Goal: Task Accomplishment & Management: Manage account settings

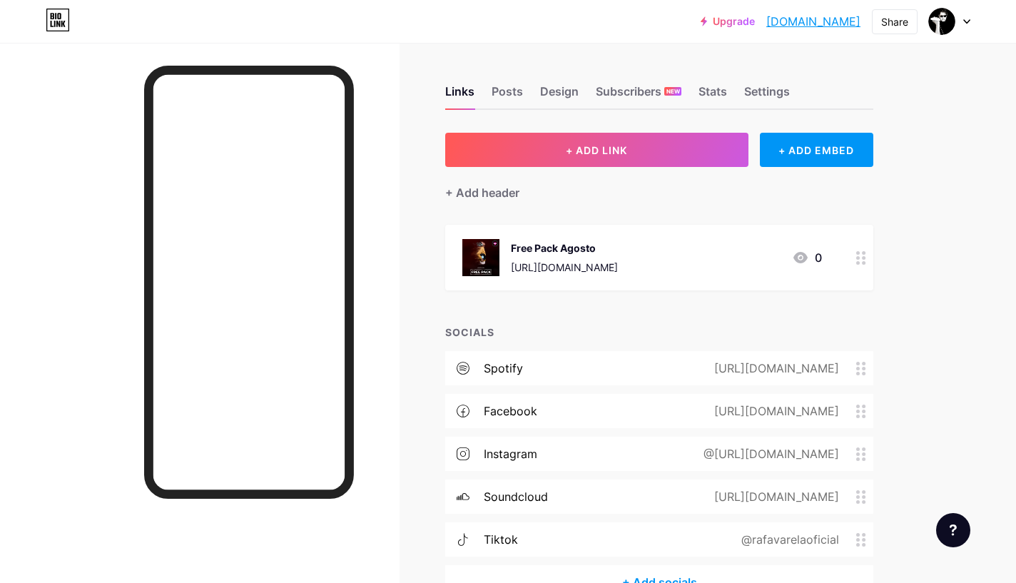
click at [870, 459] on span at bounding box center [864, 454] width 17 height 14
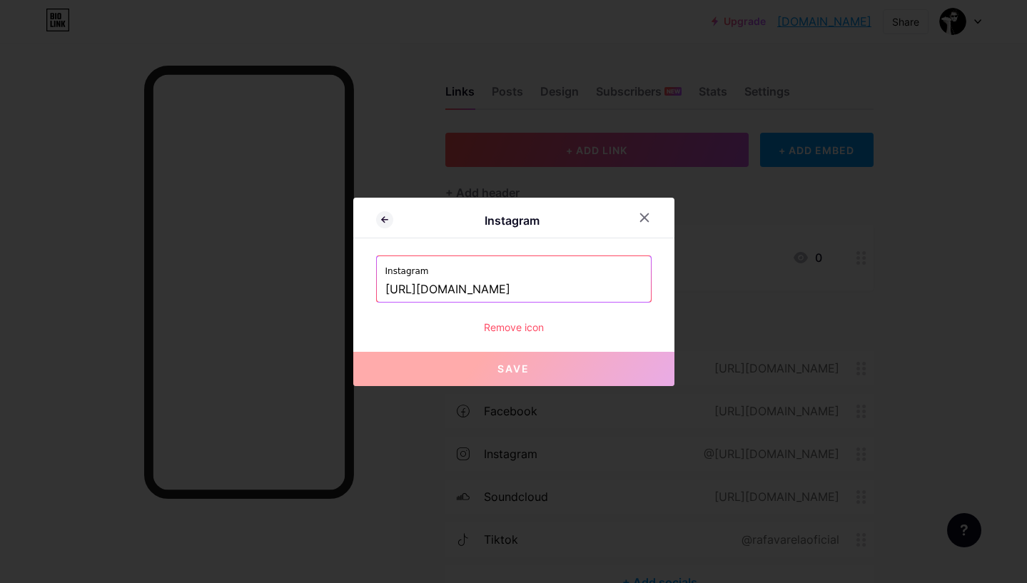
drag, startPoint x: 572, startPoint y: 286, endPoint x: 121, endPoint y: 285, distance: 450.9
click at [121, 285] on div "Instagram Instagram [URL][DOMAIN_NAME] Remove icon Save" at bounding box center [513, 291] width 1027 height 583
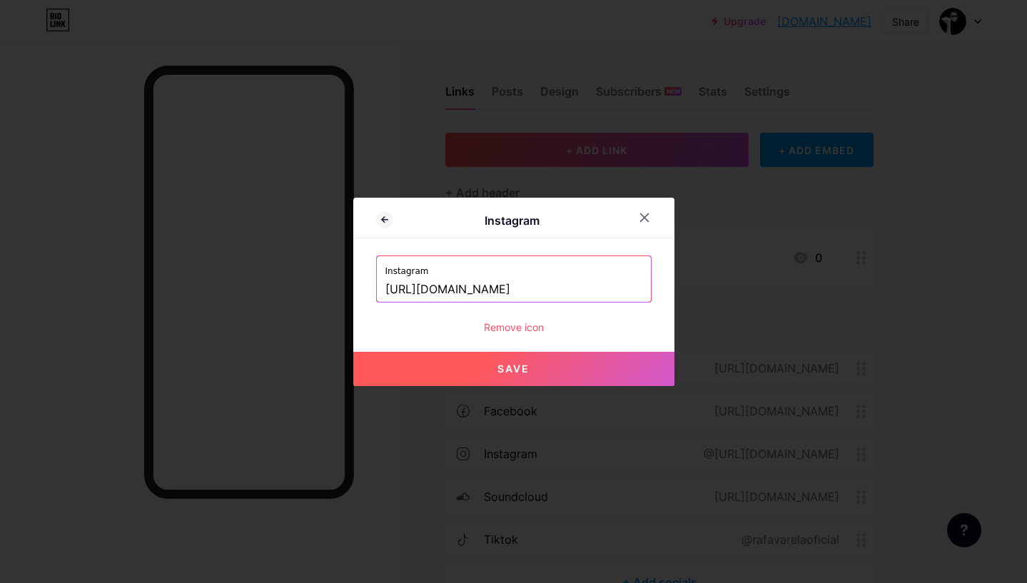
click at [515, 368] on span "Save" at bounding box center [513, 368] width 32 height 12
type input "[URL][DOMAIN_NAME][DOMAIN_NAME]"
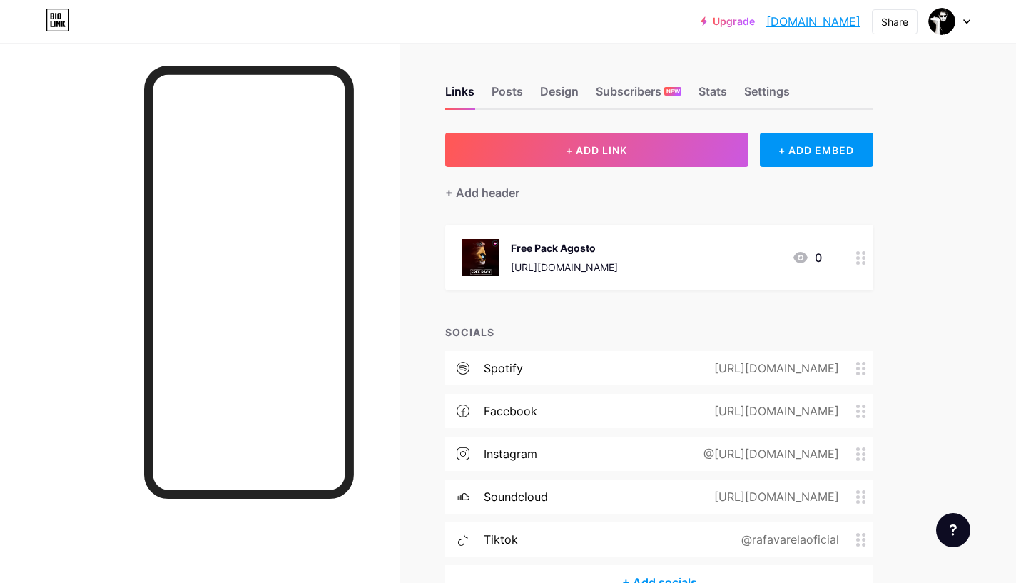
click at [745, 450] on div "@[URL][DOMAIN_NAME]" at bounding box center [769, 453] width 176 height 17
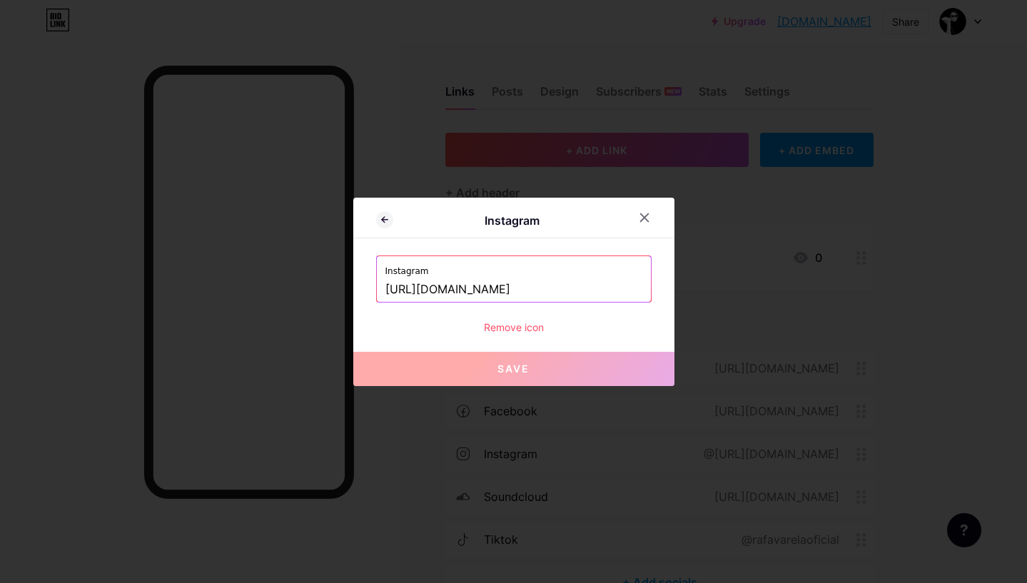
drag, startPoint x: 532, startPoint y: 288, endPoint x: 289, endPoint y: 280, distance: 242.7
click at [289, 280] on div "Instagram Instagram [URL][DOMAIN_NAME] Remove icon Save" at bounding box center [513, 291] width 1027 height 583
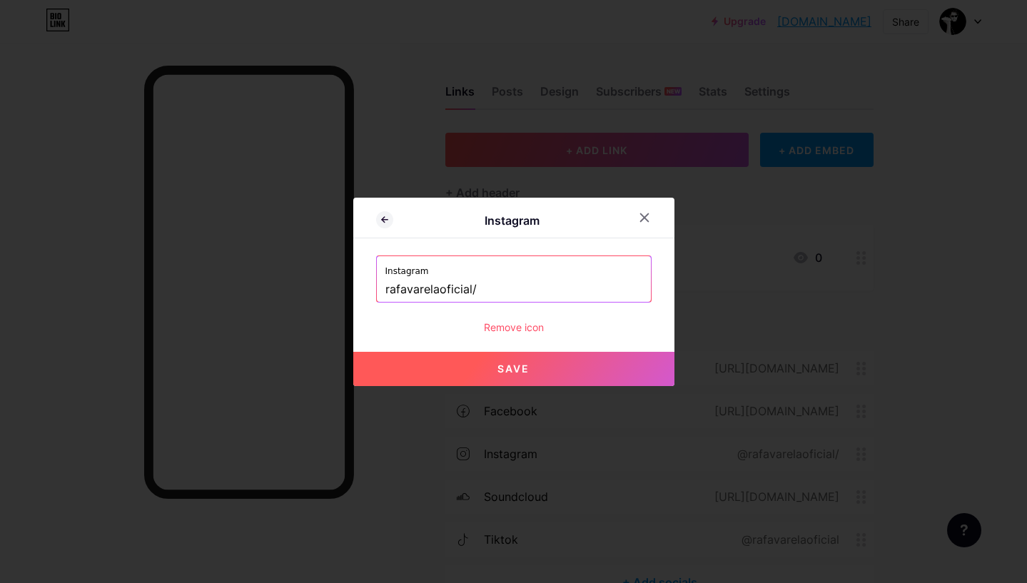
click at [544, 370] on button "Save" at bounding box center [513, 369] width 321 height 34
type input "[URL][DOMAIN_NAME]"
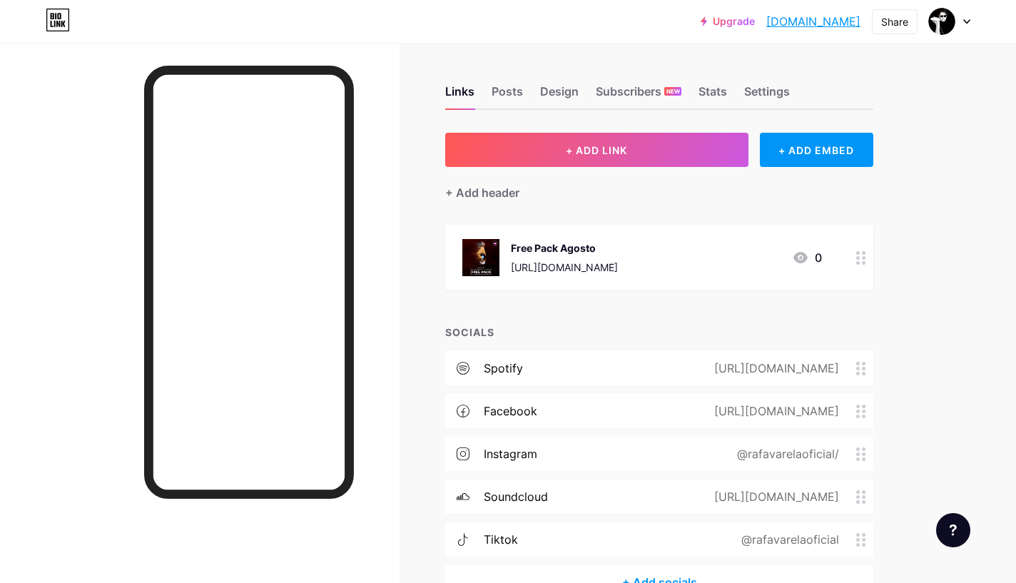
click at [863, 452] on icon at bounding box center [861, 454] width 10 height 14
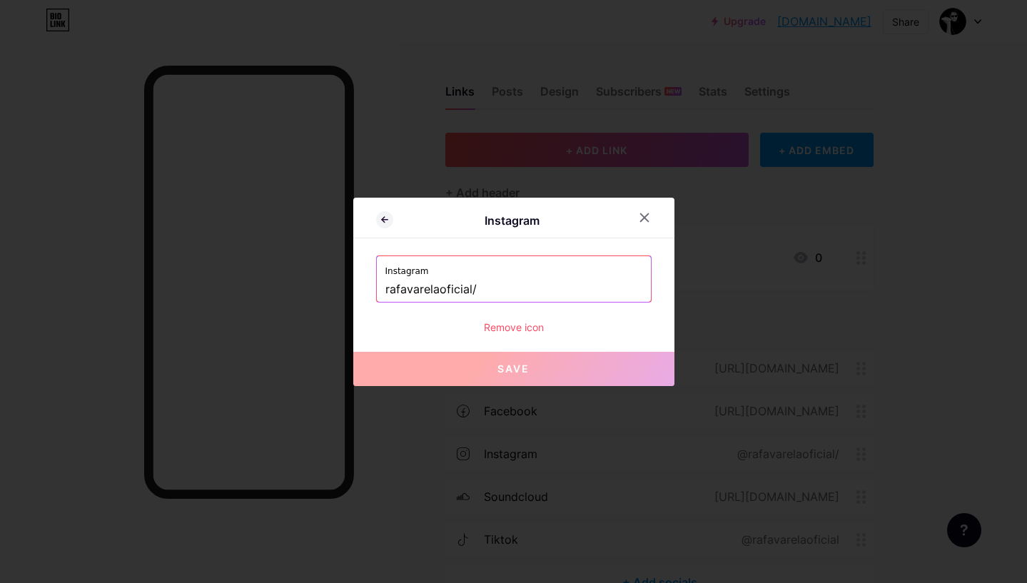
drag, startPoint x: 526, startPoint y: 290, endPoint x: 164, endPoint y: 293, distance: 361.7
click at [166, 293] on div "Instagram Instagram rafavarelaoficial/ Remove icon Save" at bounding box center [513, 291] width 1027 height 583
paste input "/disconfusion_"
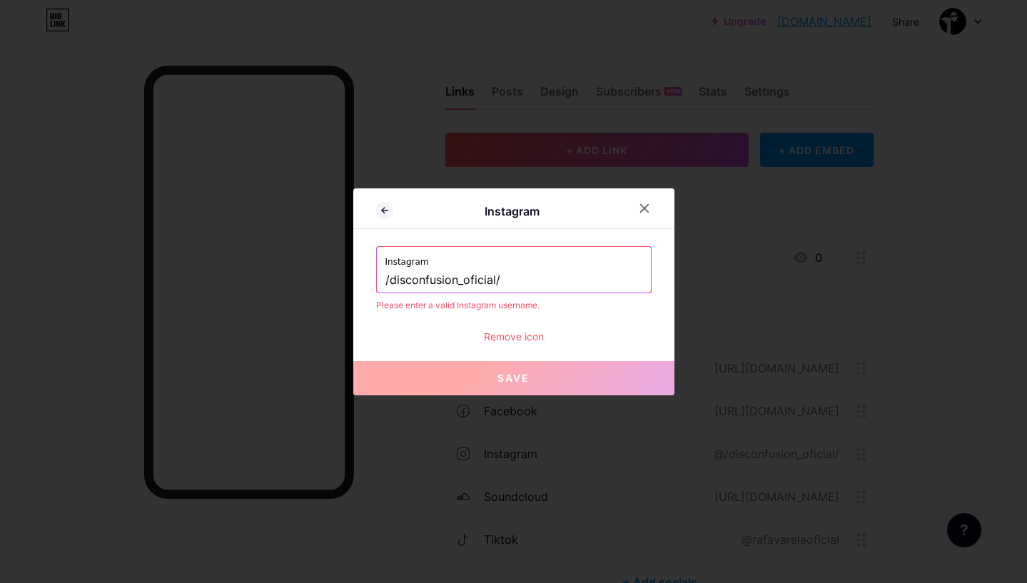
drag, startPoint x: 385, startPoint y: 279, endPoint x: 362, endPoint y: 284, distance: 23.4
click at [362, 284] on div "Instagram Instagram /disconfusion_oficial/ Please enter a valid Instagram usern…" at bounding box center [513, 291] width 321 height 207
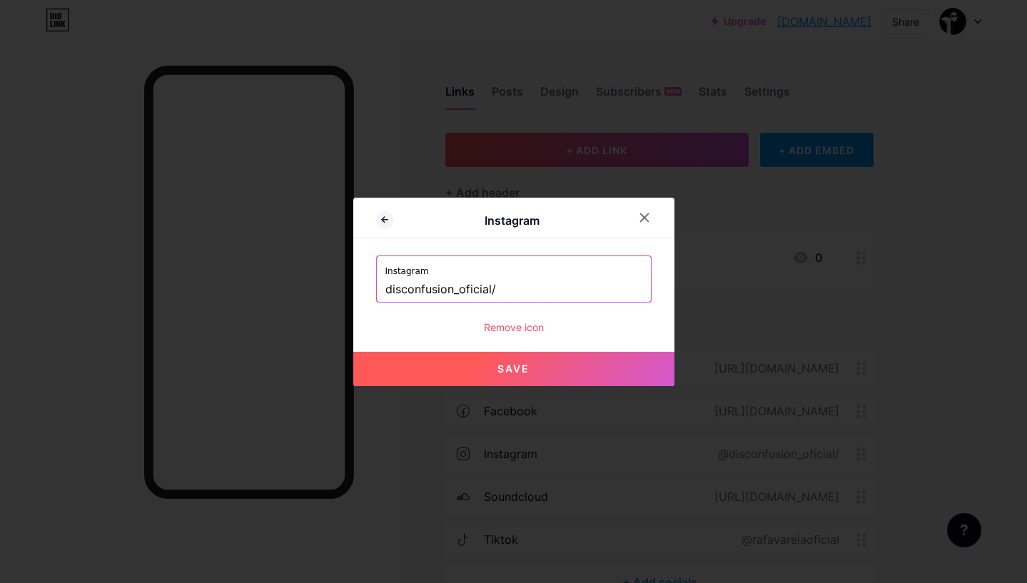
click at [503, 358] on button "Save" at bounding box center [513, 369] width 321 height 34
type input "[URL][DOMAIN_NAME]"
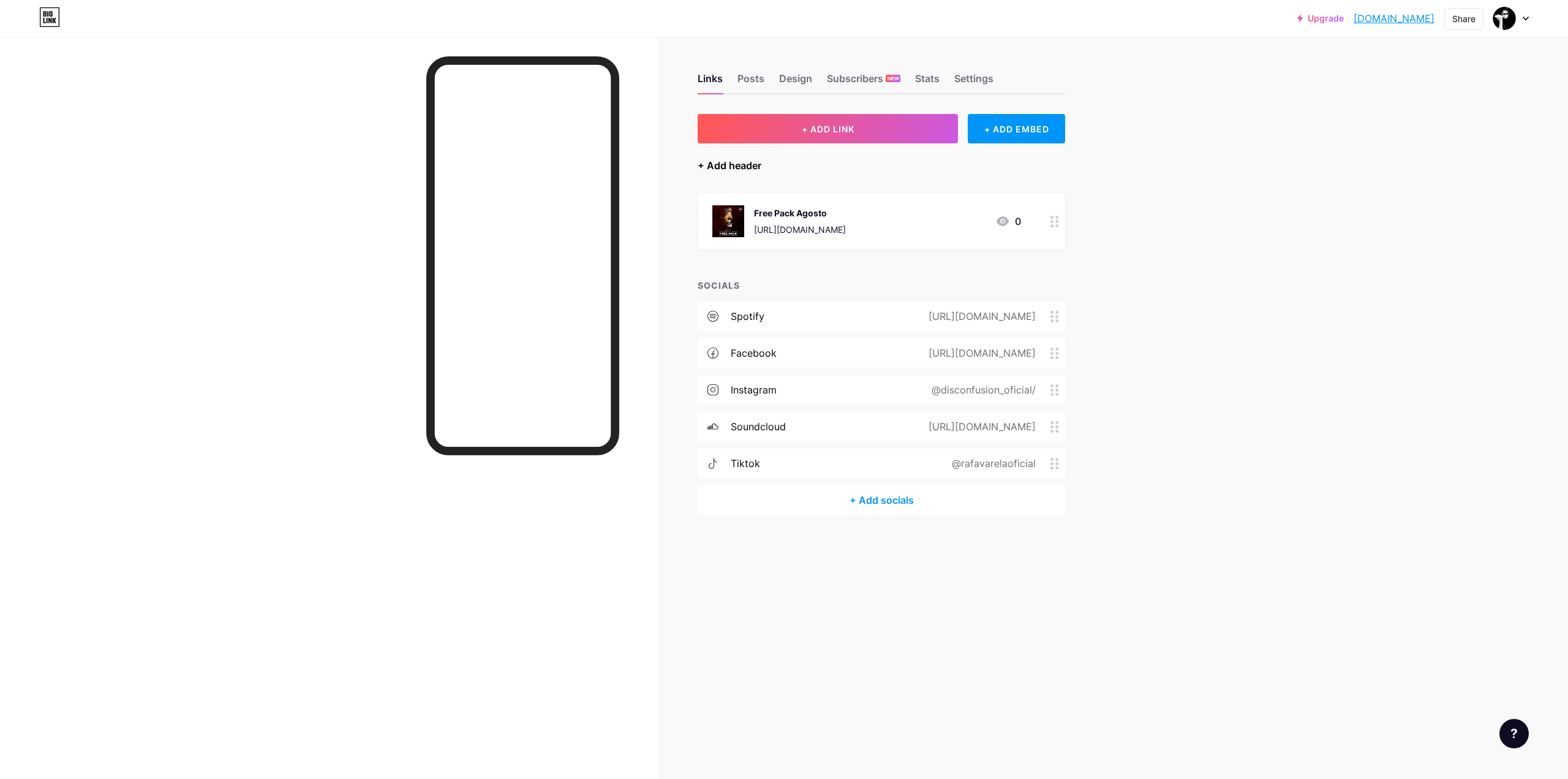
click at [733, 167] on div "+ Add header" at bounding box center [730, 165] width 64 height 15
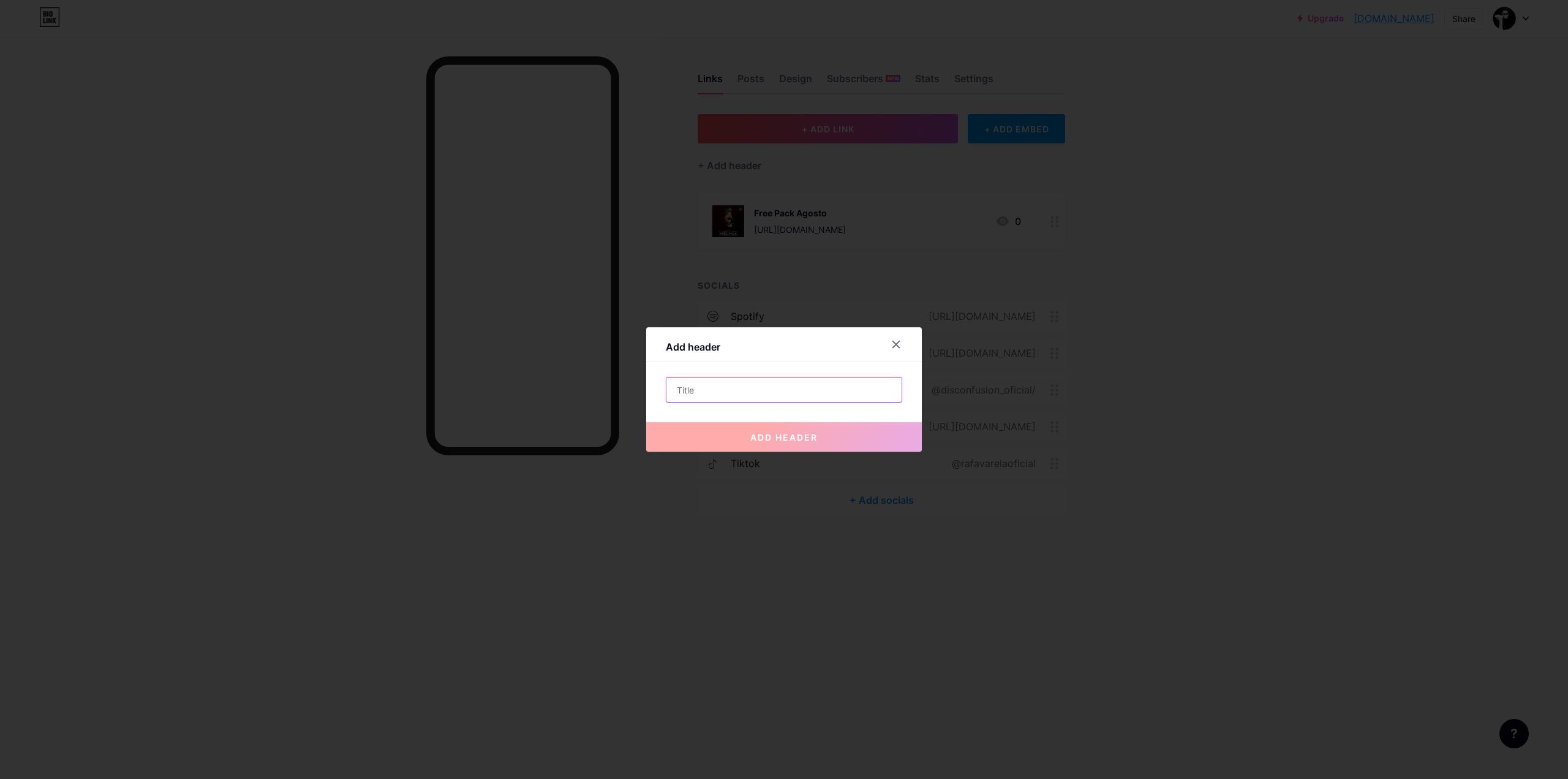
click at [717, 384] on input "text" at bounding box center [784, 389] width 235 height 25
type input "e"
type input "Escucha Mi ultimo Sencillo"
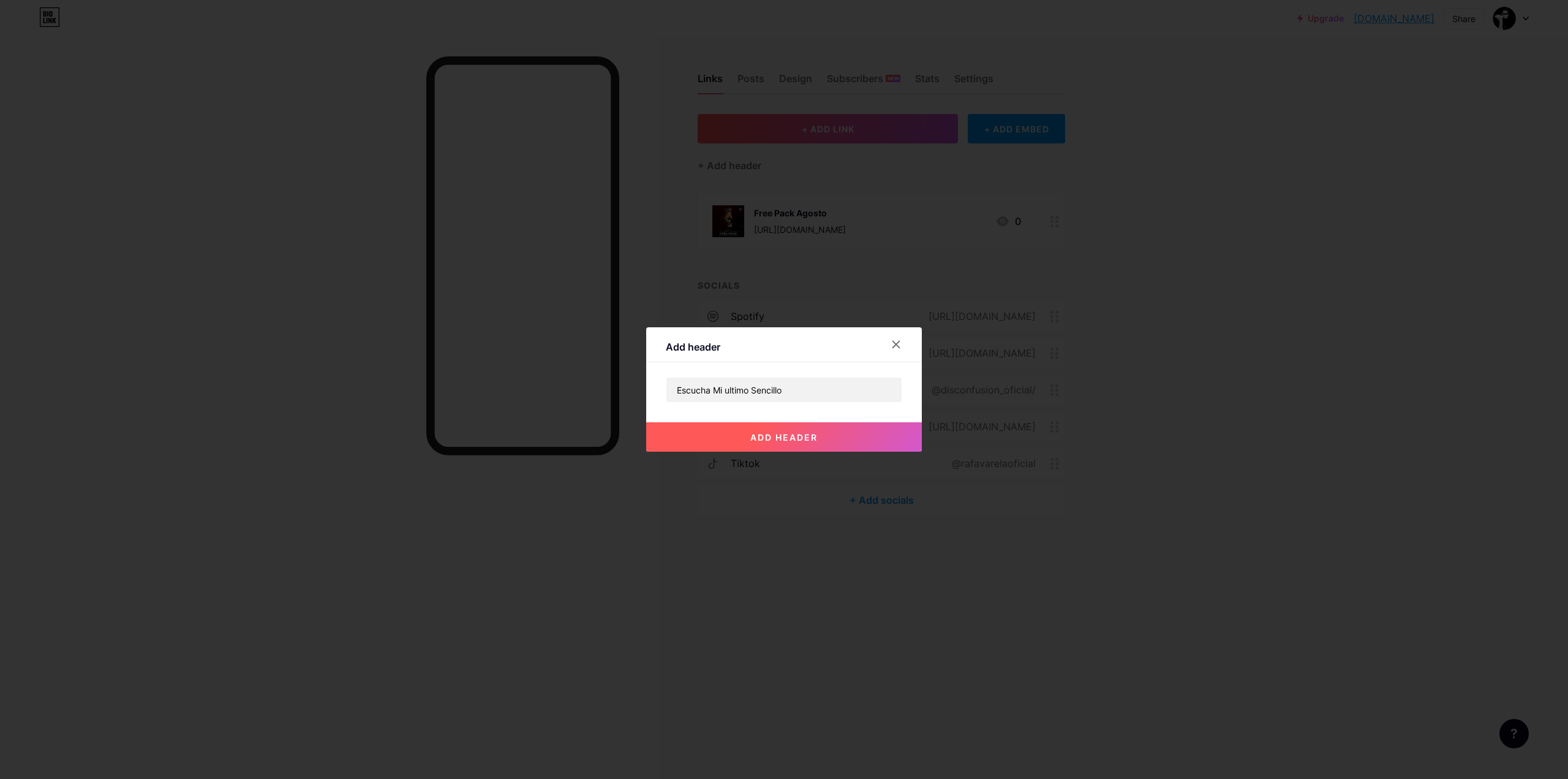
click at [810, 437] on span "add header" at bounding box center [784, 437] width 67 height 10
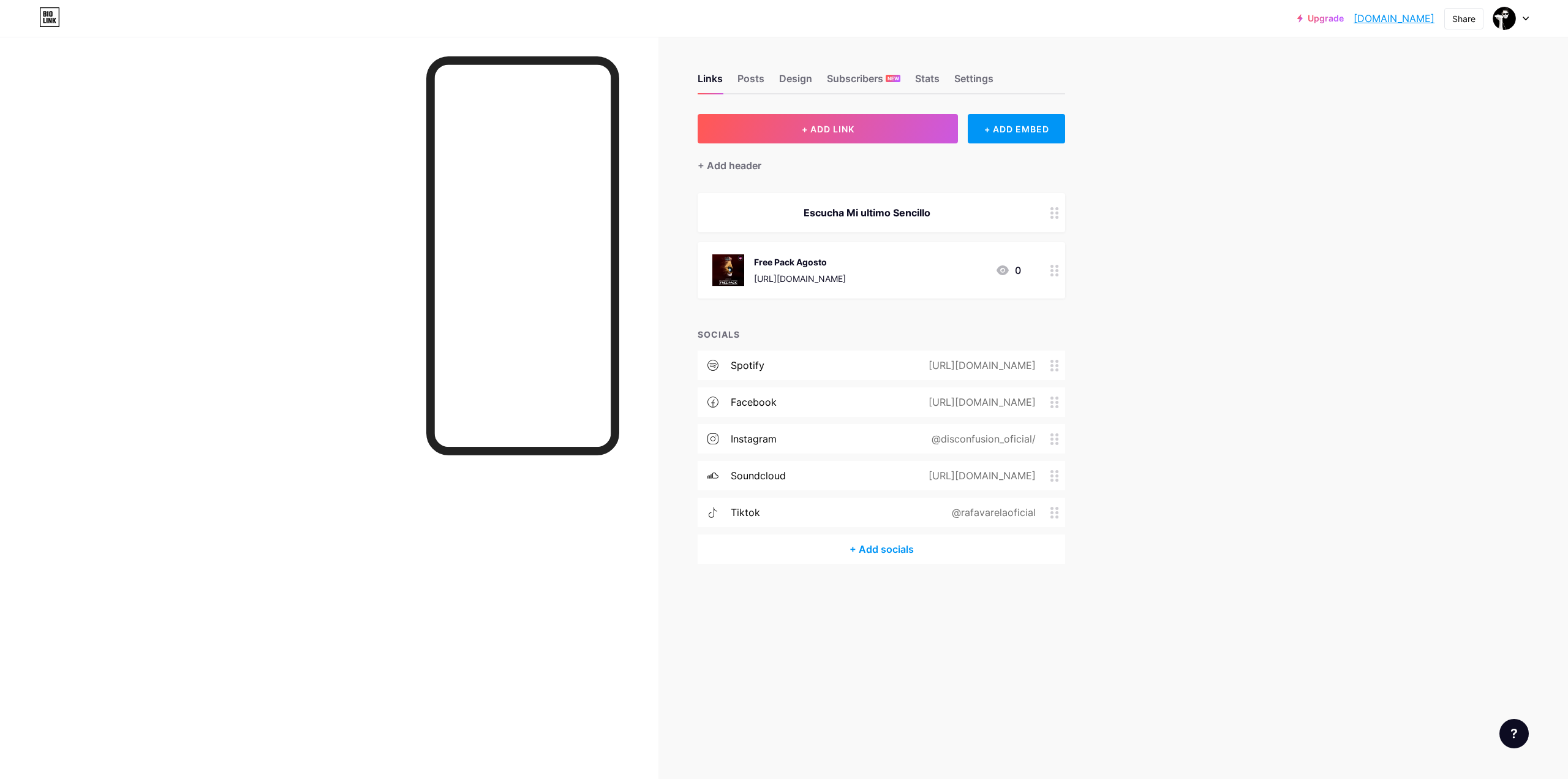
click at [872, 208] on div at bounding box center [1054, 213] width 21 height 40
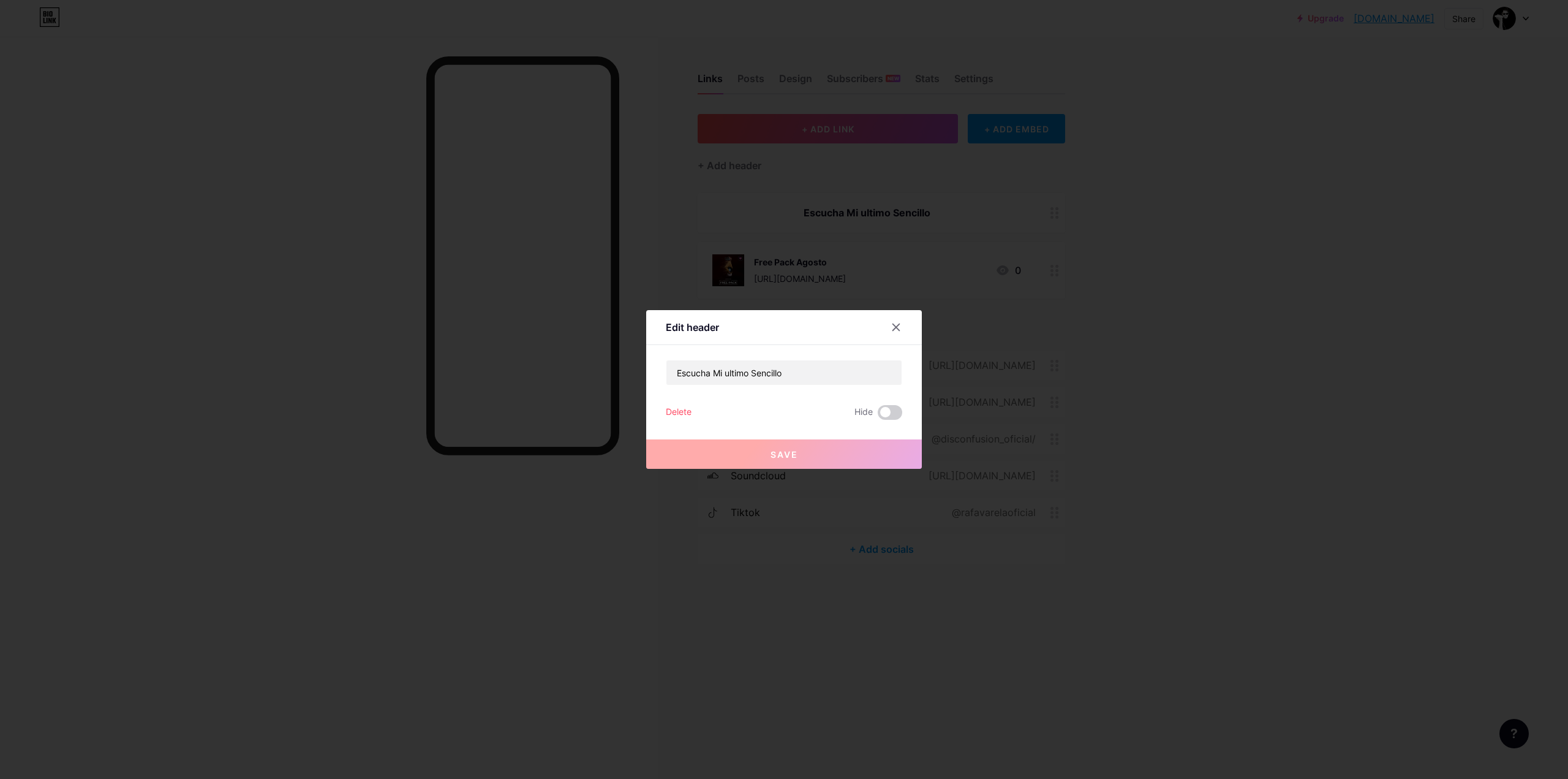
click at [872, 326] on div at bounding box center [896, 327] width 22 height 22
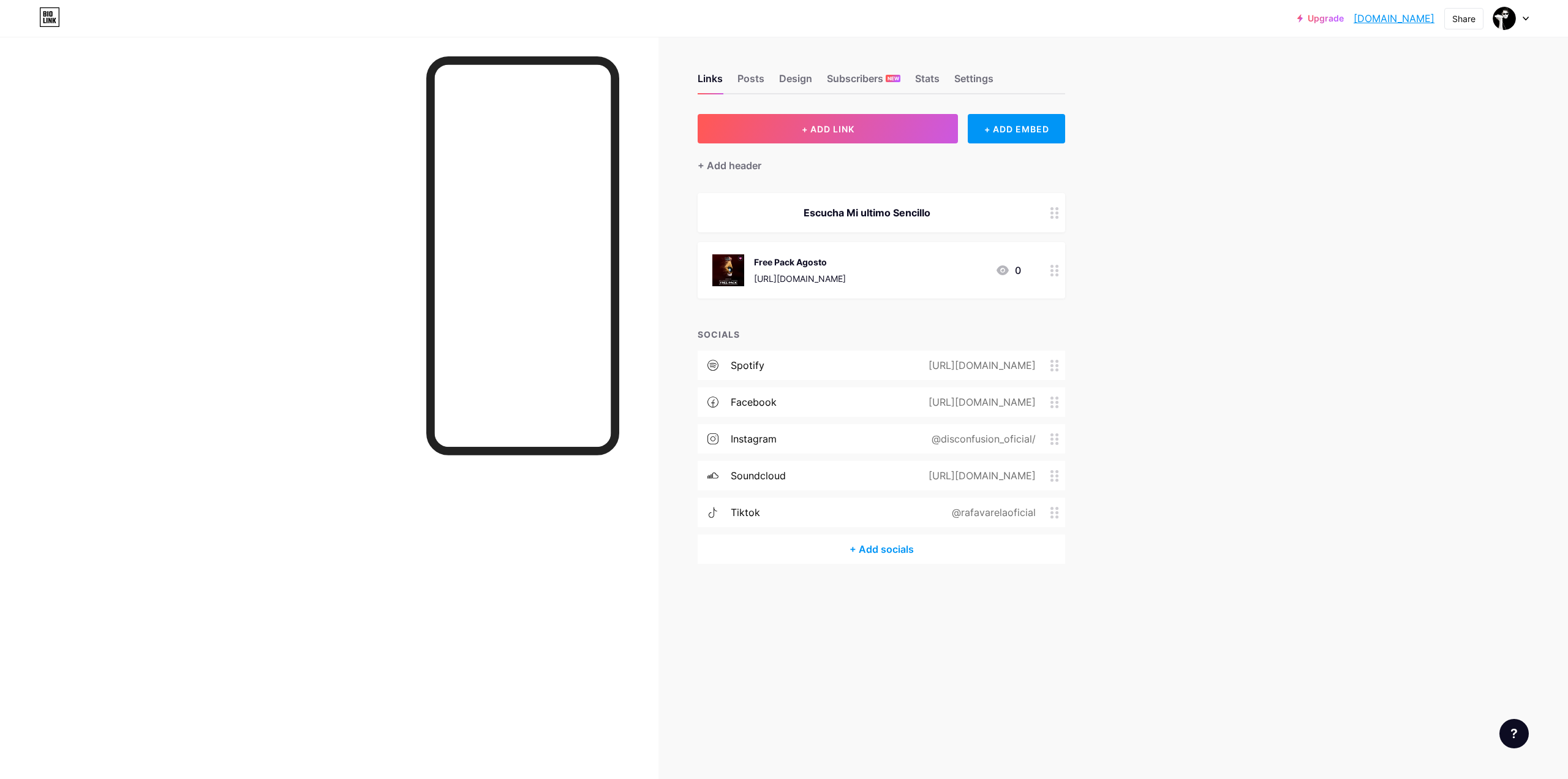
click at [872, 216] on circle at bounding box center [1053, 217] width 3 height 3
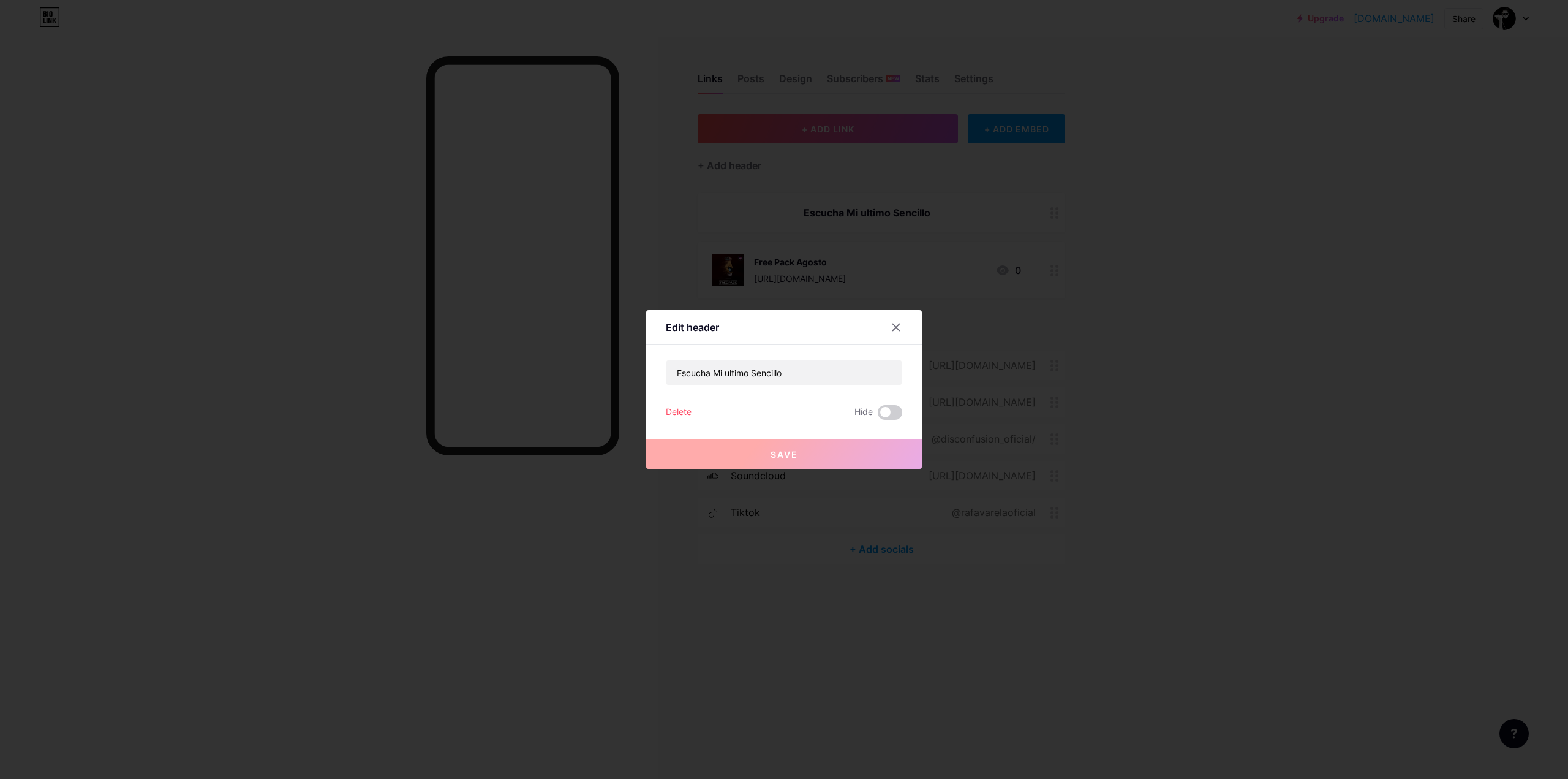
click at [681, 411] on div "Delete" at bounding box center [679, 412] width 26 height 15
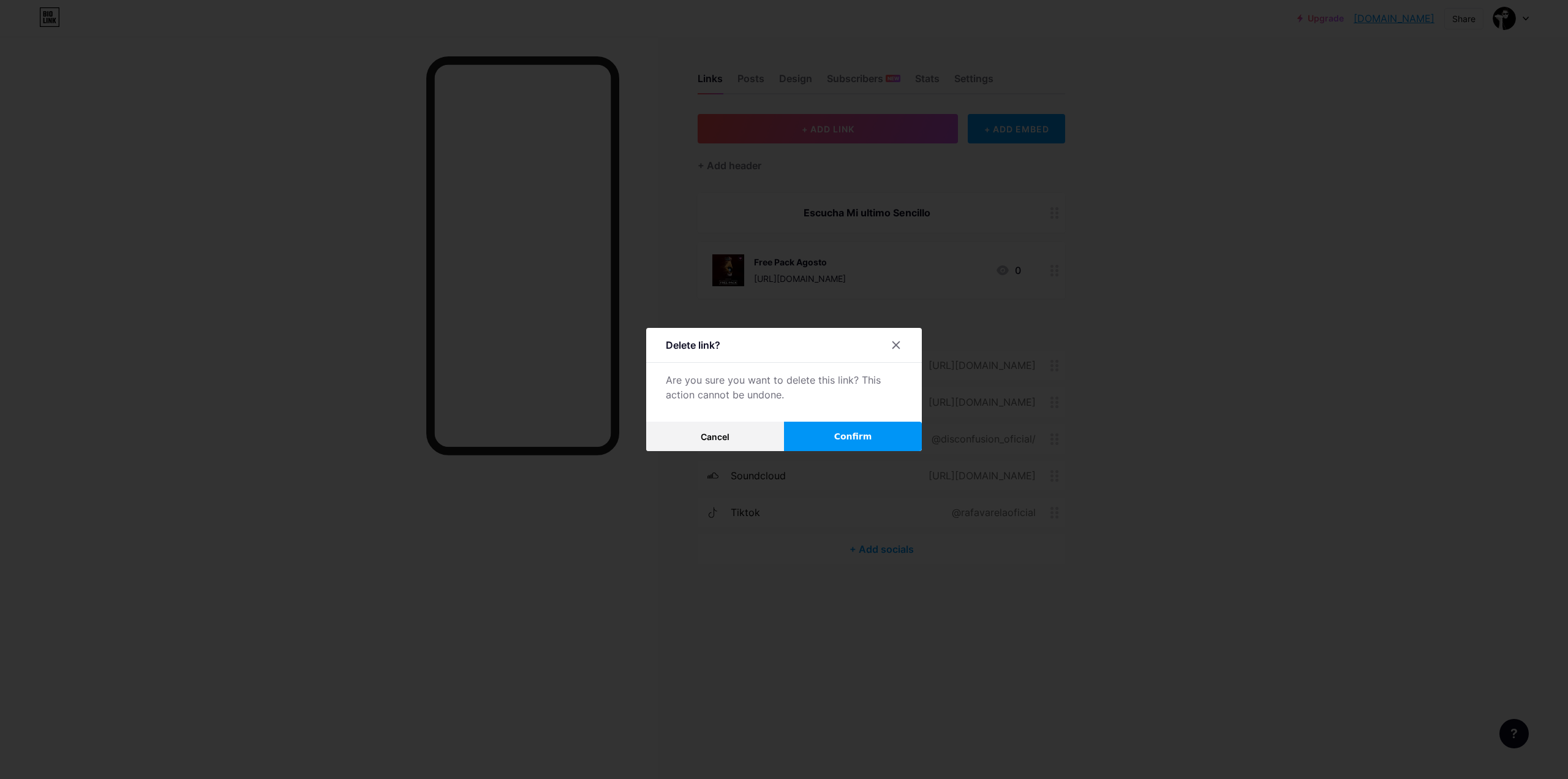
click at [842, 430] on span "Confirm" at bounding box center [854, 436] width 38 height 13
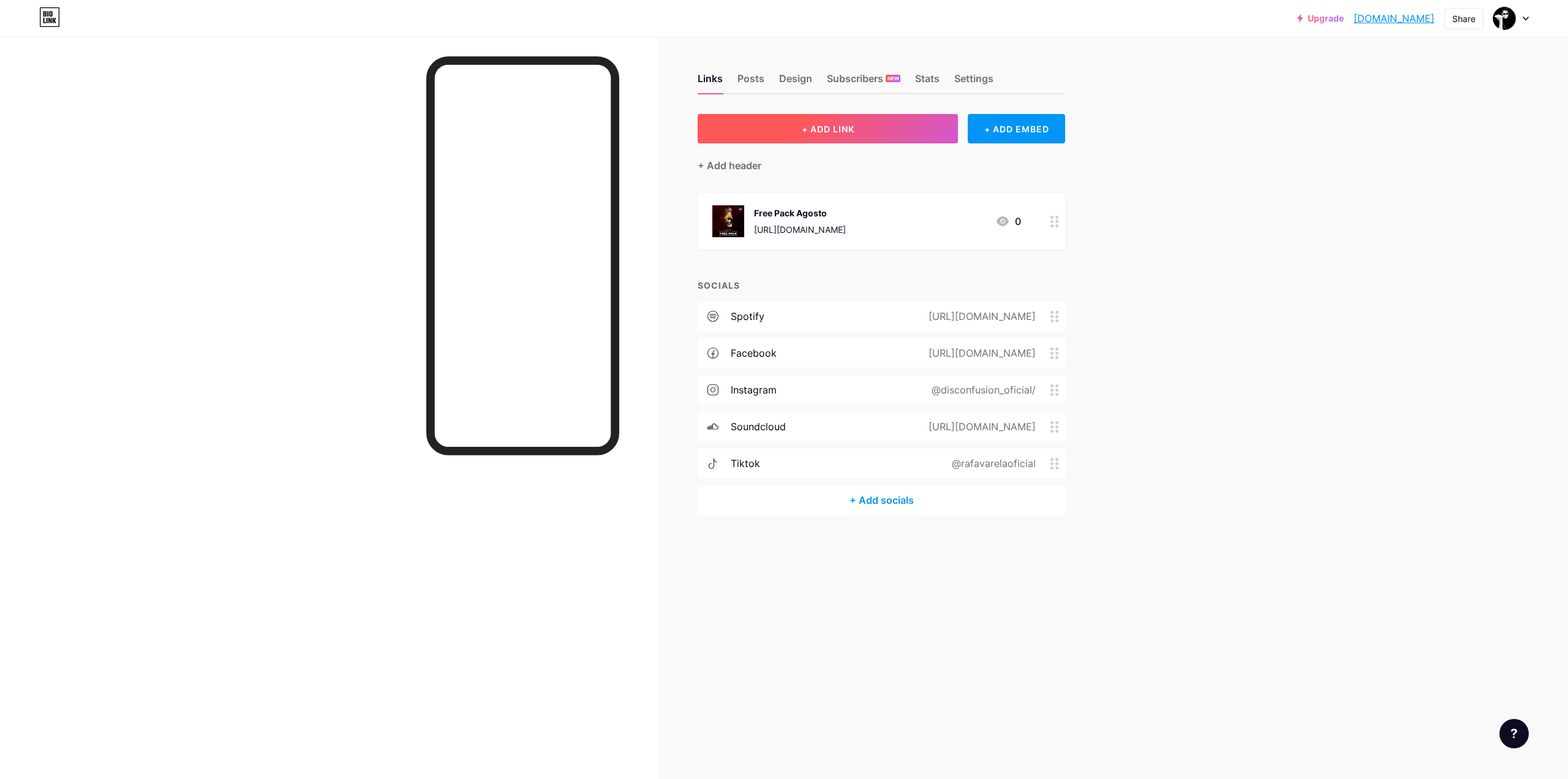
click at [872, 129] on button "+ ADD LINK" at bounding box center [828, 129] width 260 height 29
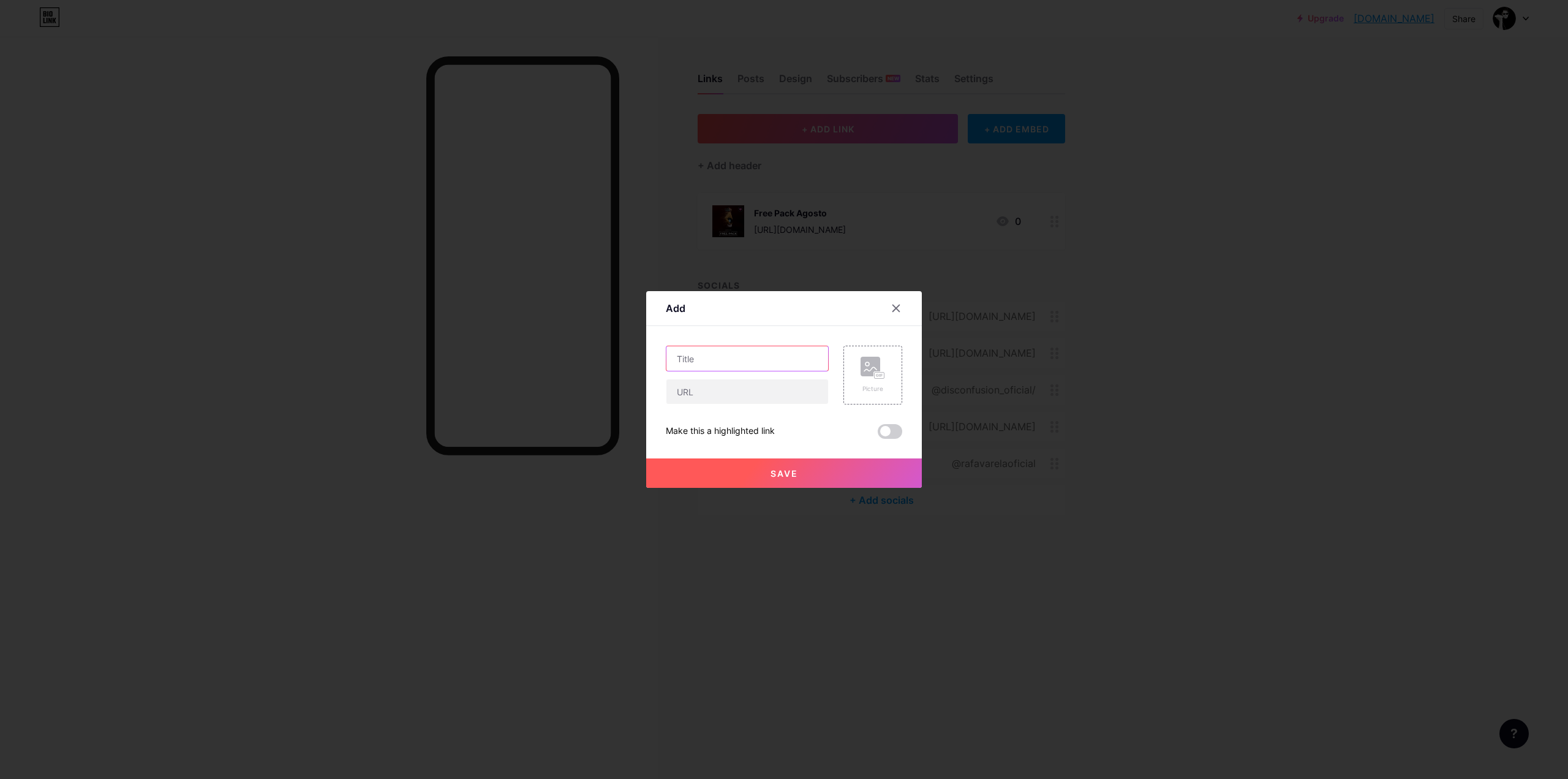
click at [720, 353] on input "text" at bounding box center [747, 358] width 161 height 25
type input "Escucha Mi ultimo sencillo"
click at [702, 385] on input "text" at bounding box center [747, 392] width 161 height 25
paste input "[URL][DOMAIN_NAME]"
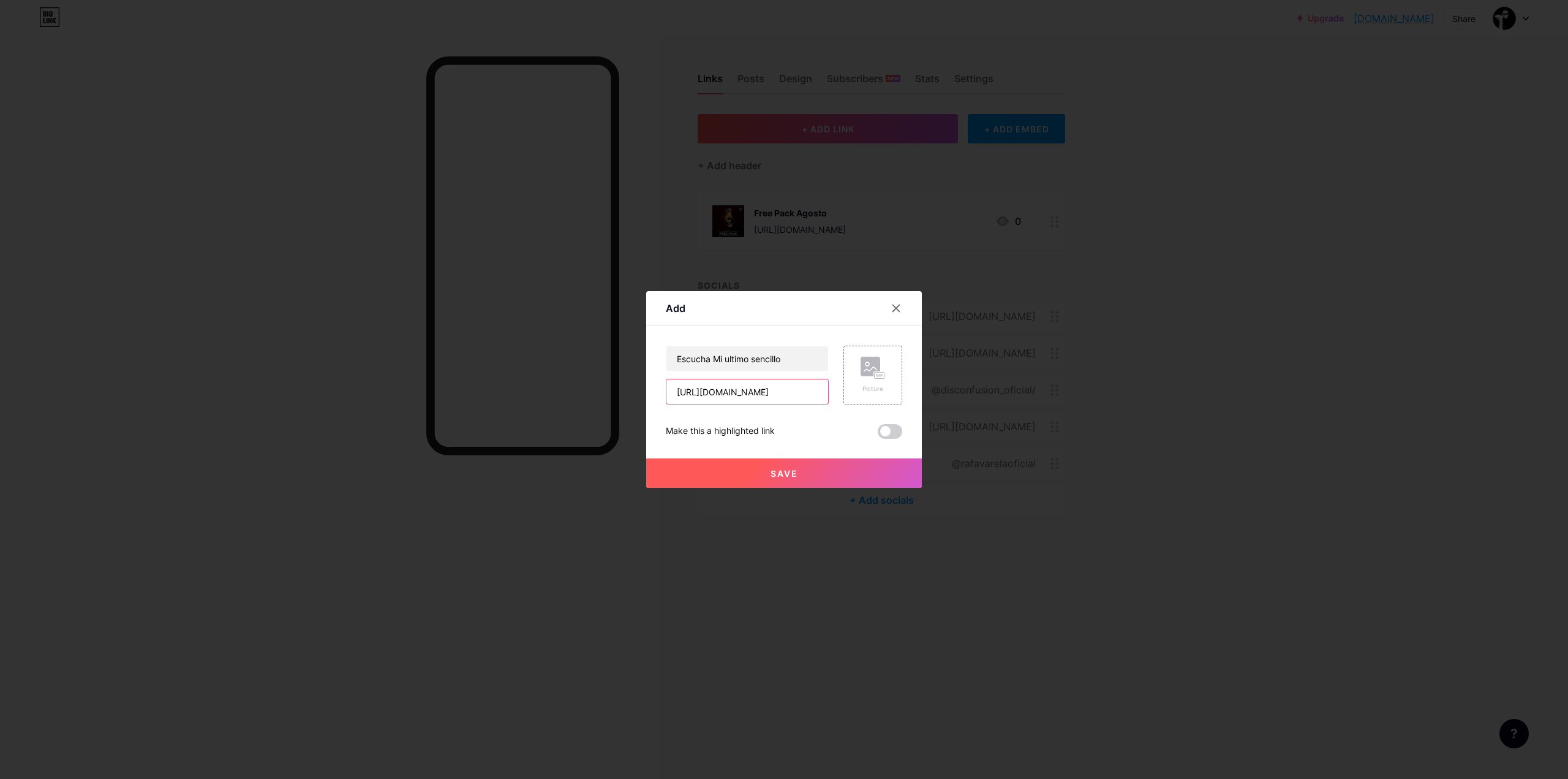
type input "[URL][DOMAIN_NAME]"
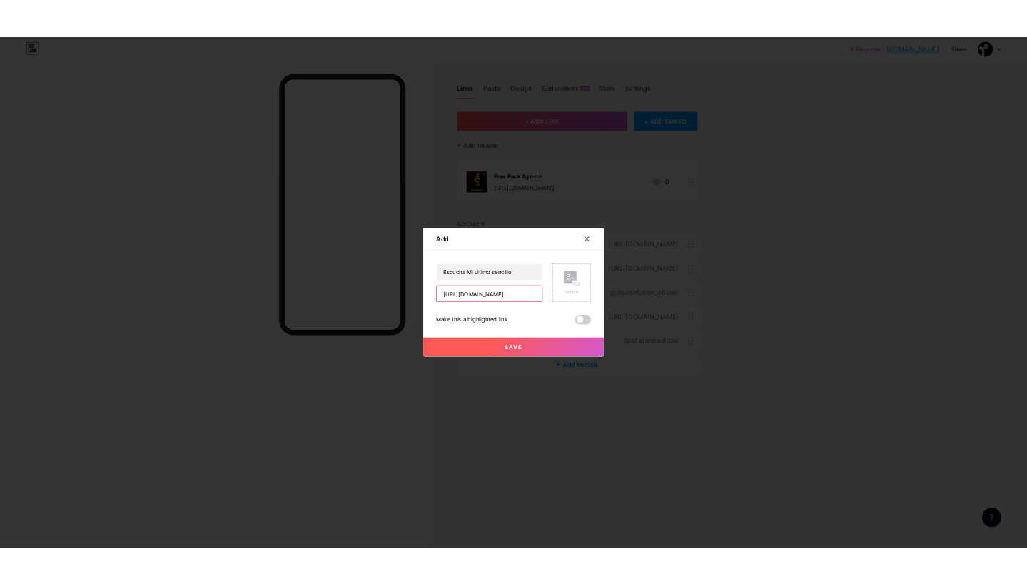
scroll to position [0, 0]
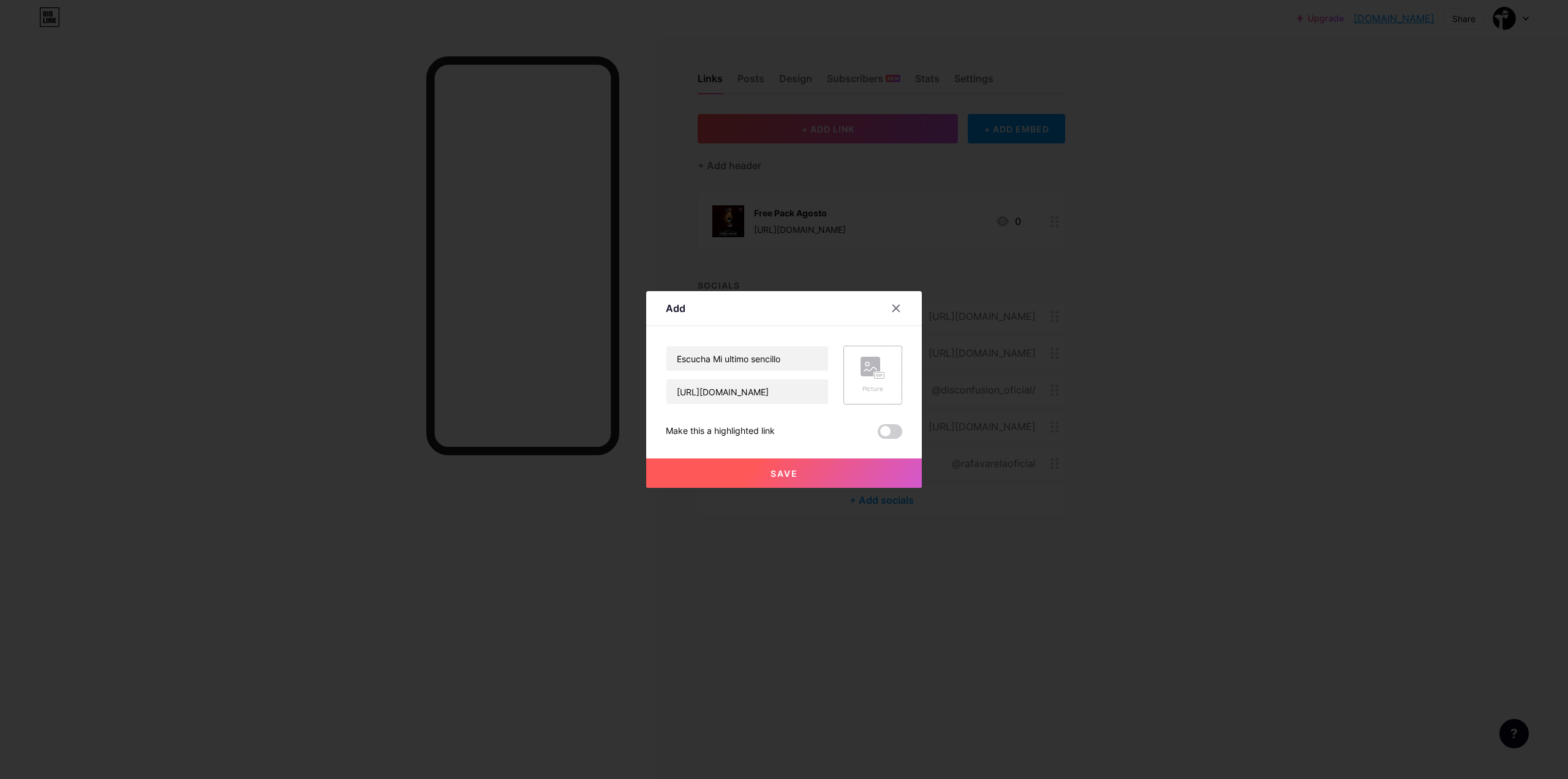
click at [868, 383] on div "Picture" at bounding box center [872, 374] width 25 height 37
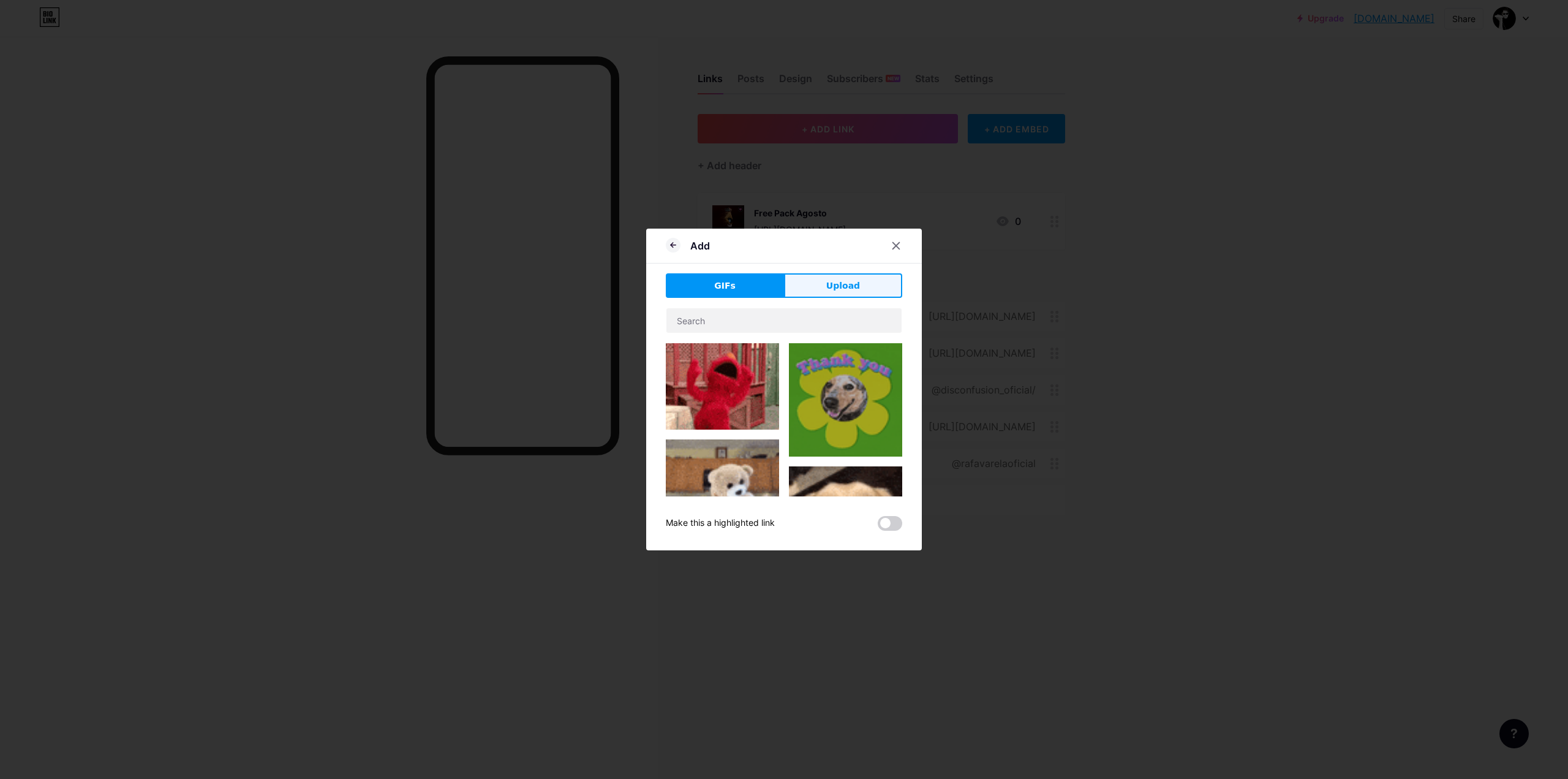
click at [856, 279] on button "Upload" at bounding box center [843, 285] width 119 height 25
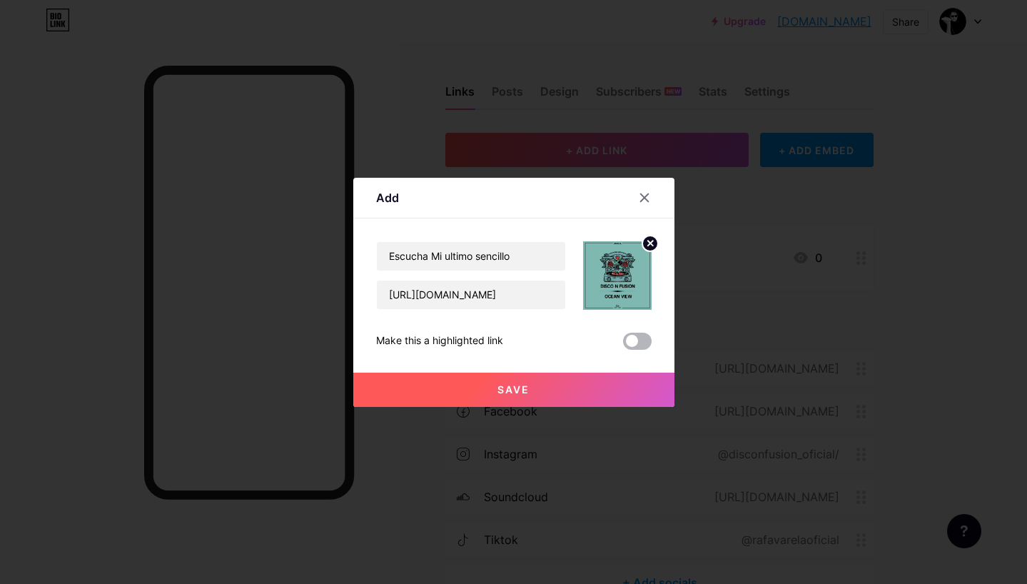
click at [646, 341] on div "Add Content YouTube Play YouTube video without leaving your page. ADD Vimeo Pla…" at bounding box center [513, 292] width 321 height 229
click at [643, 342] on span at bounding box center [637, 340] width 29 height 17
click at [623, 345] on input "checkbox" at bounding box center [623, 345] width 0 height 0
click at [518, 382] on button "Save" at bounding box center [513, 389] width 321 height 34
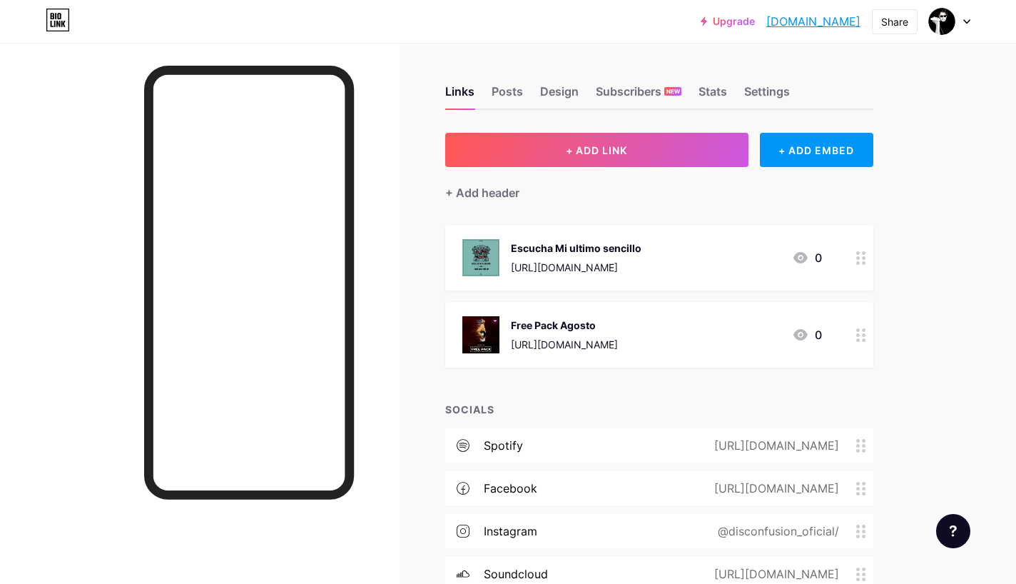
click at [641, 245] on div "Escucha Mi ultimo sencillo" at bounding box center [576, 247] width 131 height 15
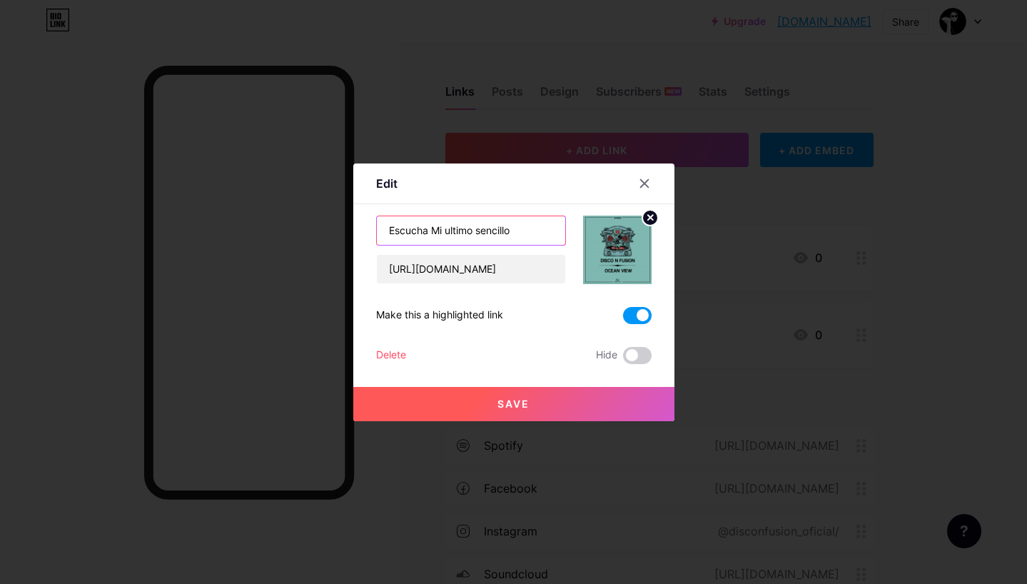
click at [525, 228] on input "Escucha Mi ultimo sencillo" at bounding box center [471, 230] width 188 height 29
type input "Escucha Mi ultimo sencillo Ocean View"
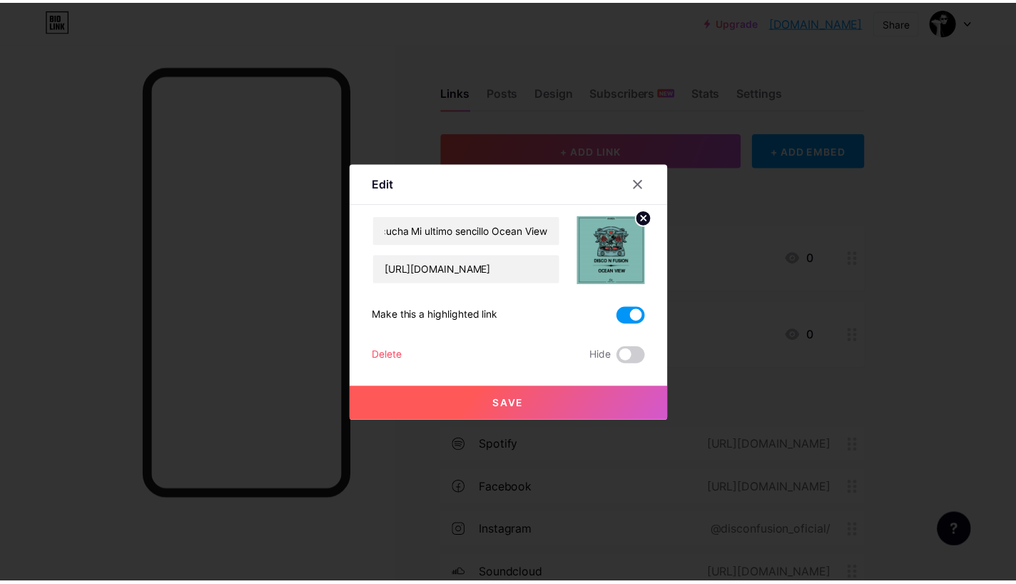
scroll to position [0, 0]
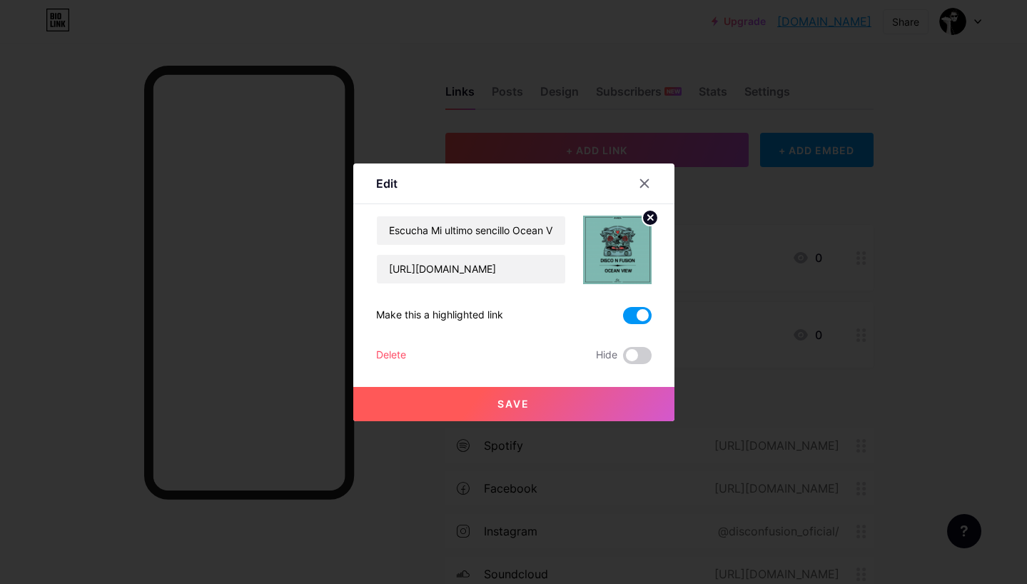
click at [538, 406] on button "Save" at bounding box center [513, 404] width 321 height 34
